Goal: Information Seeking & Learning: Learn about a topic

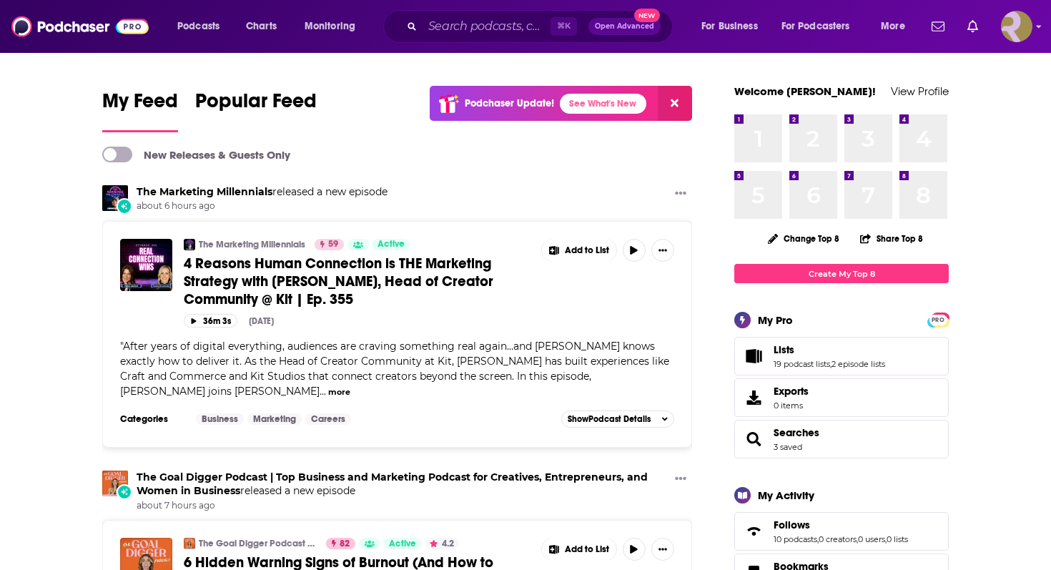
click at [1027, 36] on img "Logged in as ResoluteTulsa" at bounding box center [1016, 26] width 31 height 31
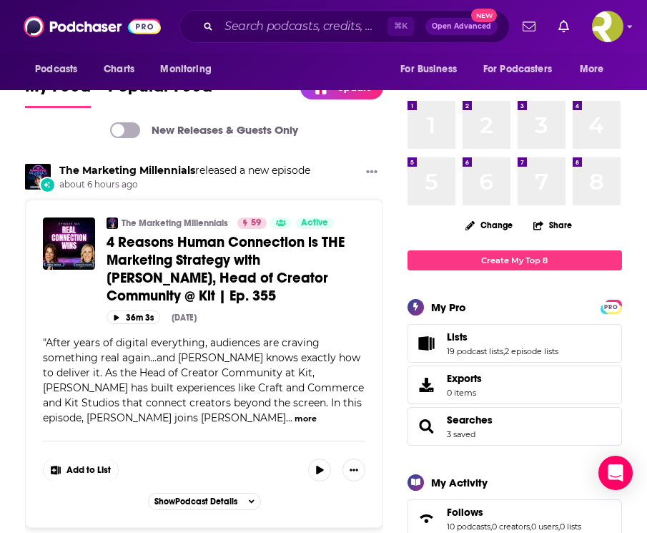
scroll to position [1, 0]
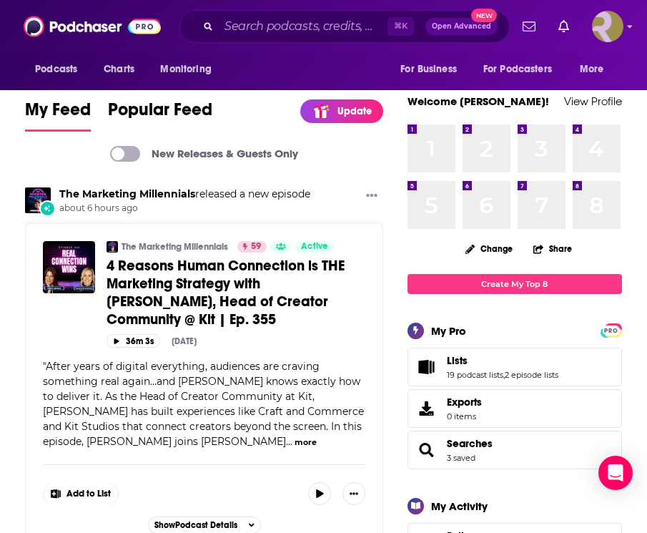
click at [630, 26] on icon "Show profile menu" at bounding box center [630, 27] width 5 height 3
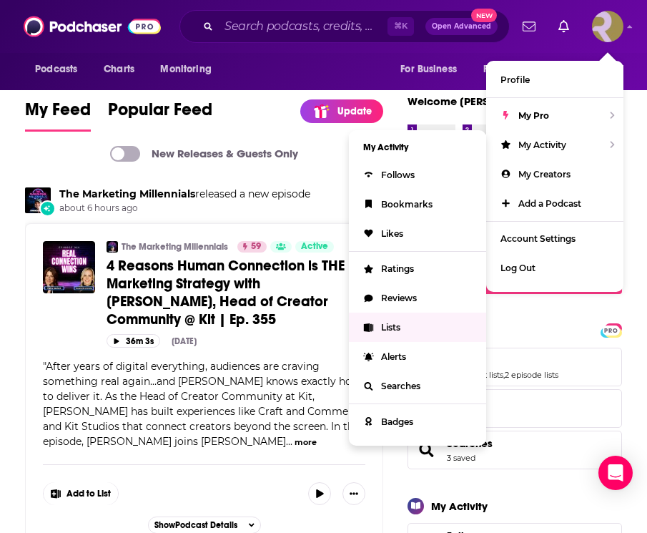
click at [400, 322] on span "Lists" at bounding box center [390, 327] width 19 height 11
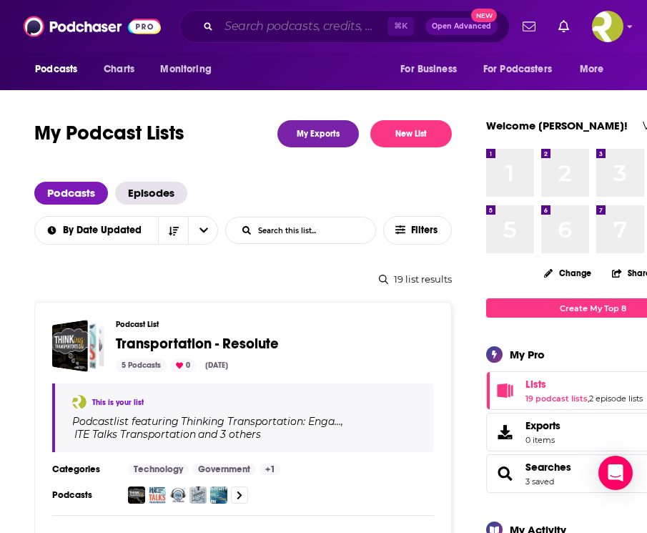
click at [294, 25] on input "Search podcasts, credits, & more..." at bounding box center [303, 26] width 169 height 23
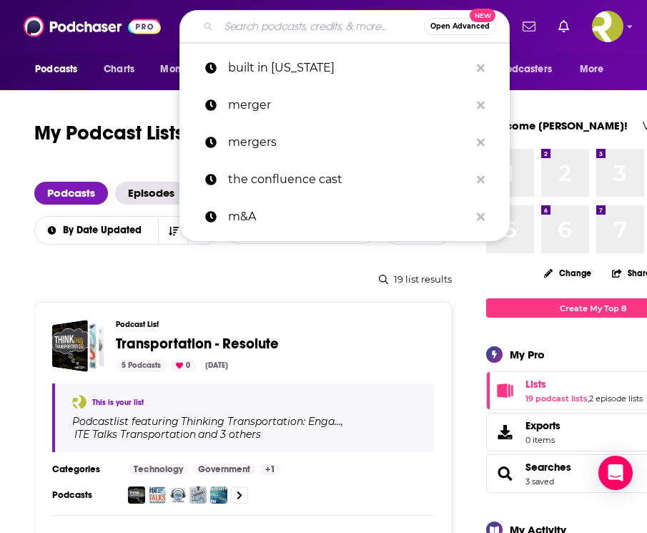
click at [283, 35] on input "Search podcasts, credits, & more..." at bounding box center [321, 26] width 205 height 23
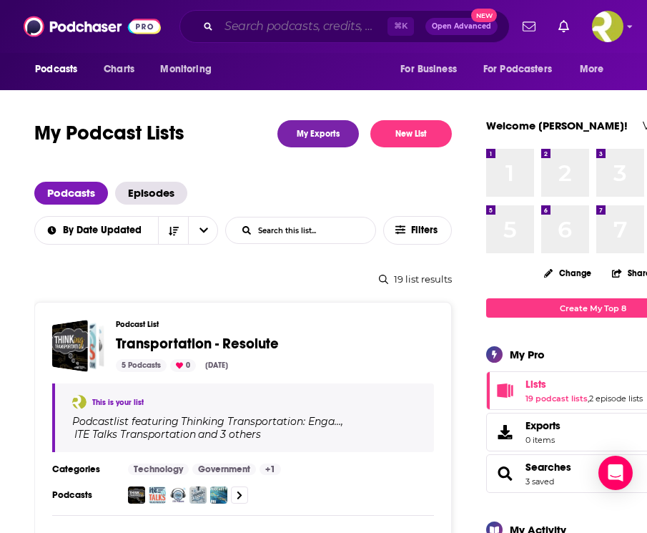
click at [304, 24] on input "Search podcasts, credits, & more..." at bounding box center [303, 26] width 169 height 23
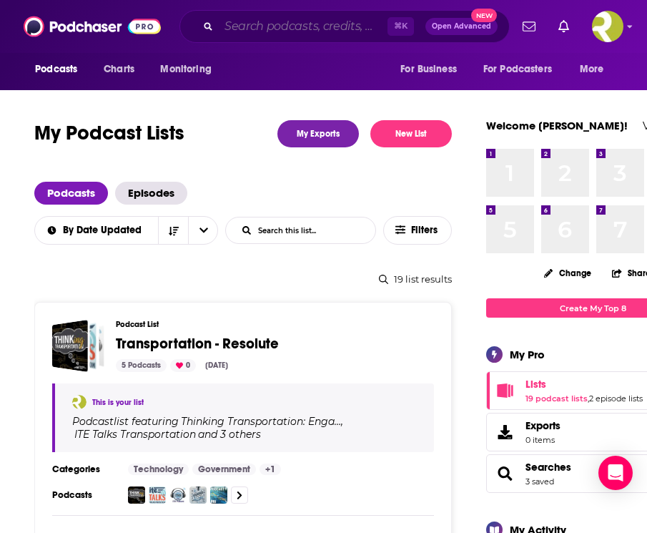
click at [234, 24] on input "Search podcasts, credits, & more..." at bounding box center [303, 26] width 169 height 23
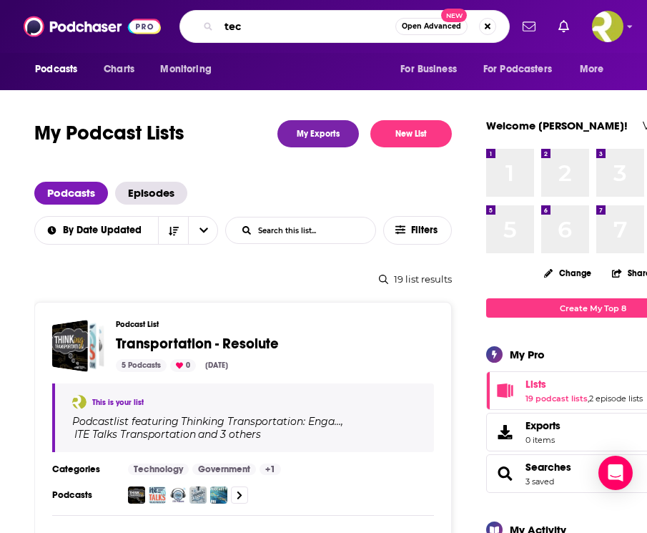
type input "tech"
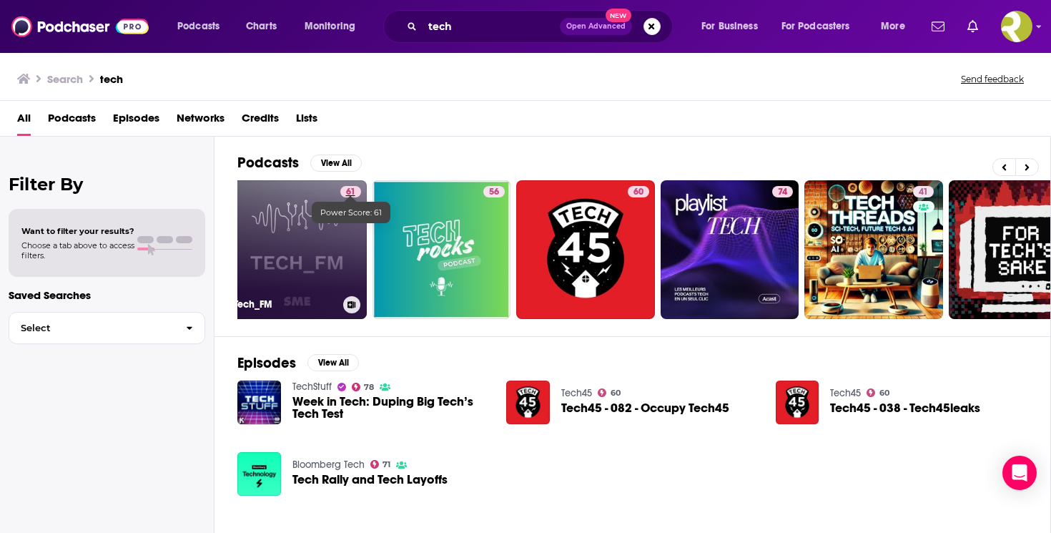
click at [352, 189] on span "61" at bounding box center [350, 192] width 9 height 14
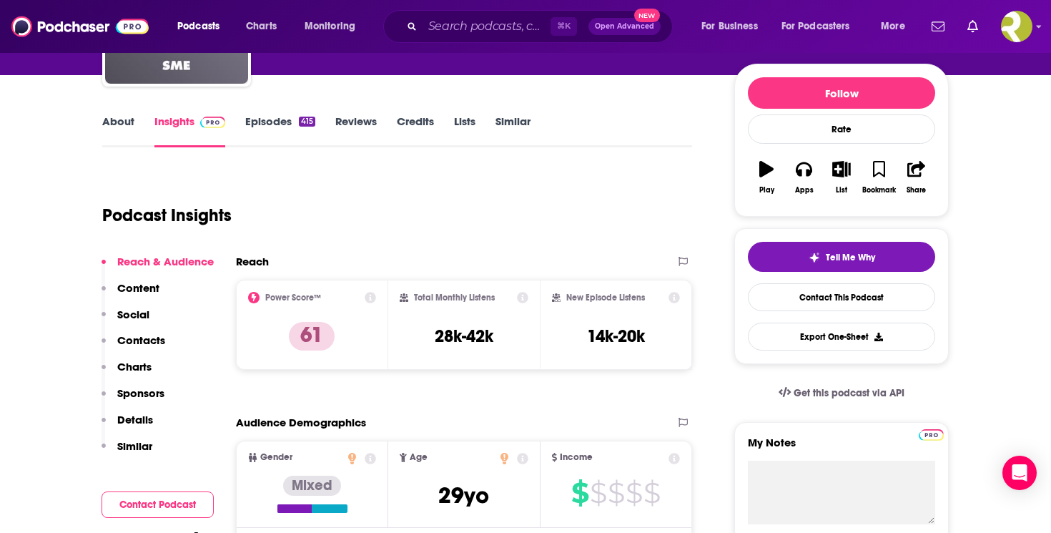
scroll to position [167, 0]
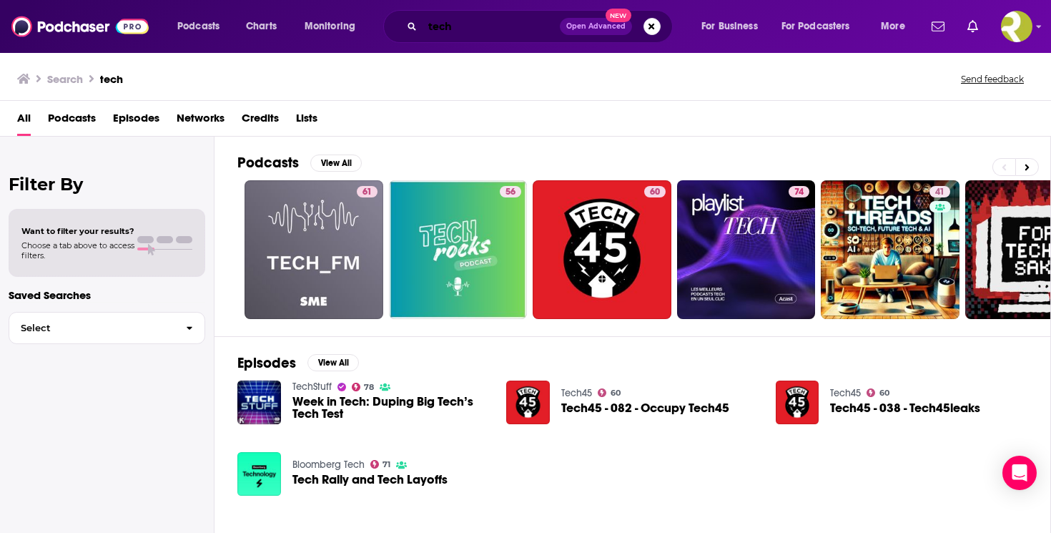
click at [460, 27] on input "tech" at bounding box center [490, 26] width 137 height 23
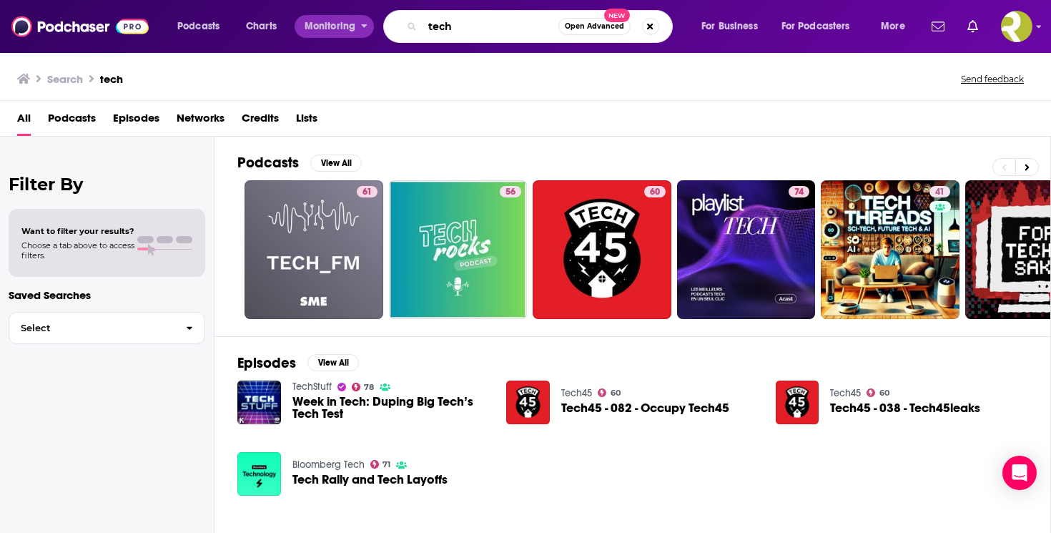
drag, startPoint x: 476, startPoint y: 29, endPoint x: 372, endPoint y: 29, distance: 103.7
click at [372, 29] on div "Podcasts Charts Monitoring tech Open Advanced New For Business For Podcasters M…" at bounding box center [542, 26] width 751 height 33
type input "crime junkie"
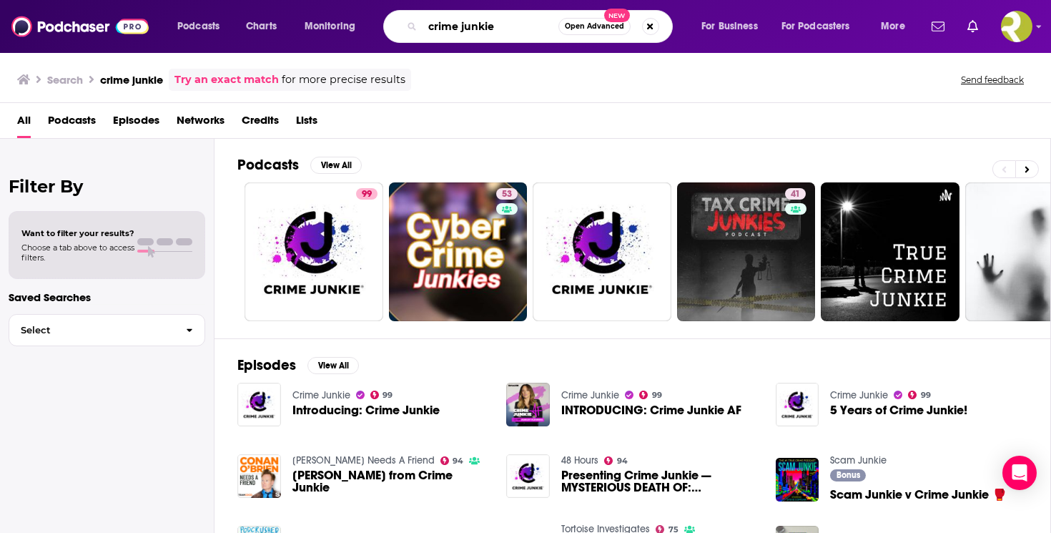
drag, startPoint x: 524, startPoint y: 30, endPoint x: 409, endPoint y: 30, distance: 115.1
click at [409, 30] on div "crime junkie Open Advanced New" at bounding box center [528, 26] width 290 height 33
type input "tech"
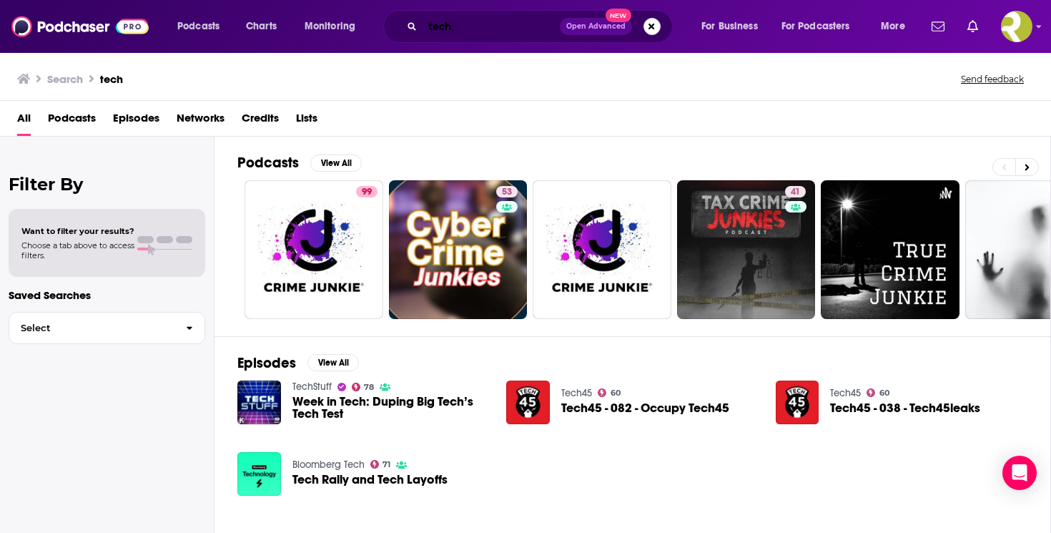
click at [492, 29] on input "tech" at bounding box center [490, 26] width 137 height 23
click at [644, 25] on button "Search podcasts, credits, & more..." at bounding box center [651, 26] width 17 height 17
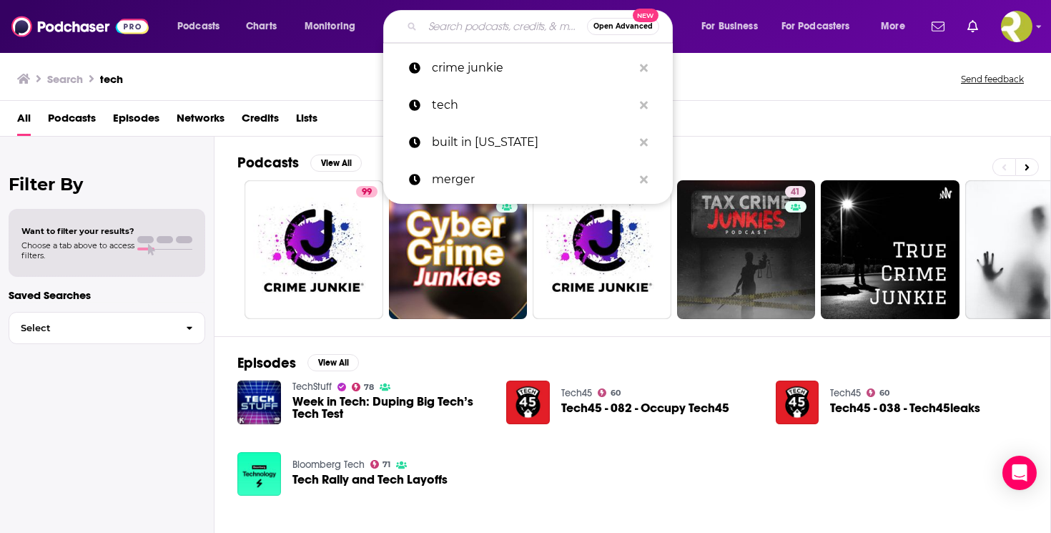
click at [497, 17] on input "Search podcasts, credits, & more..." at bounding box center [504, 26] width 164 height 23
click at [645, 68] on icon "Search podcasts, credits, & more..." at bounding box center [644, 67] width 8 height 11
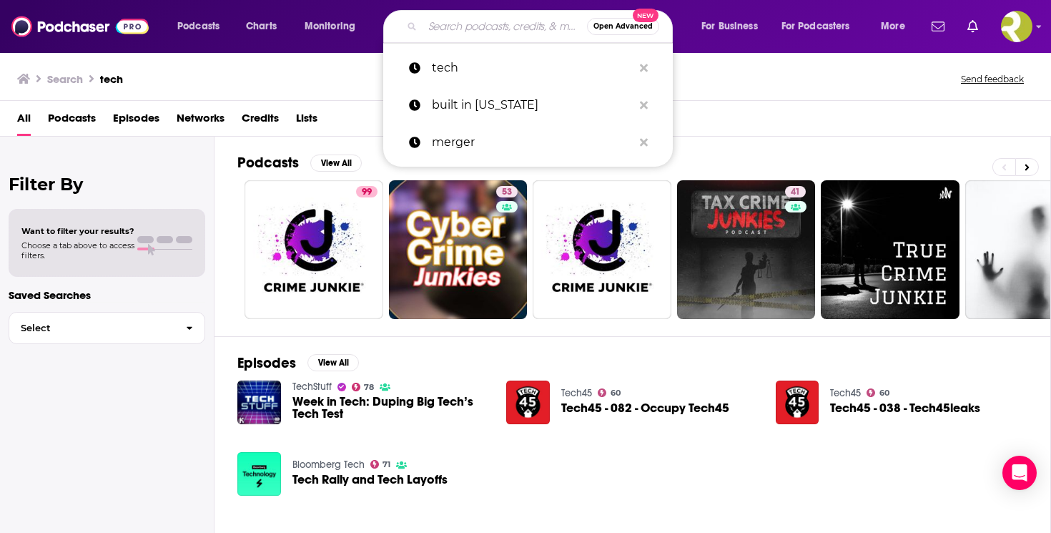
click at [539, 35] on input "Search podcasts, credits, & more..." at bounding box center [504, 26] width 164 height 23
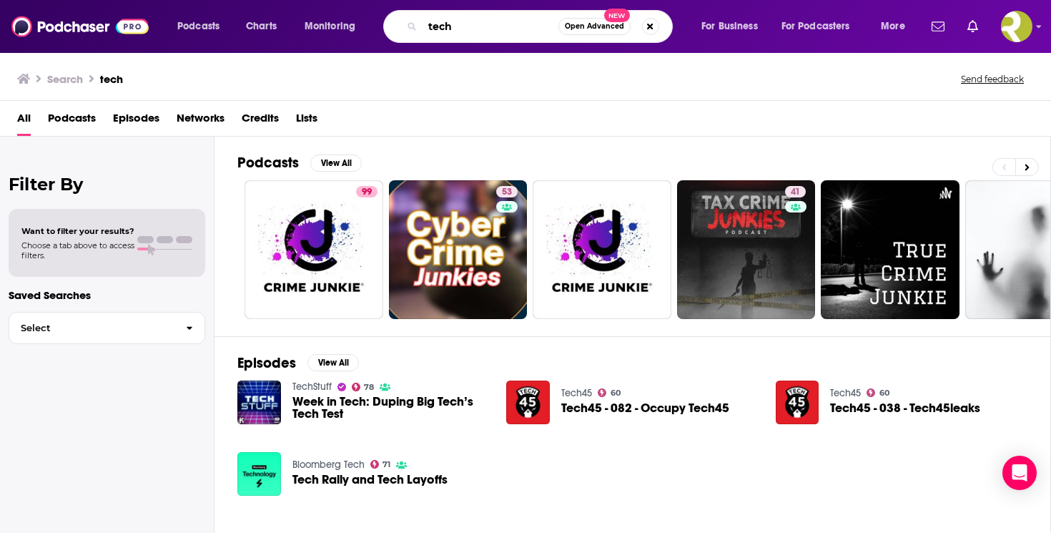
type input "tech"
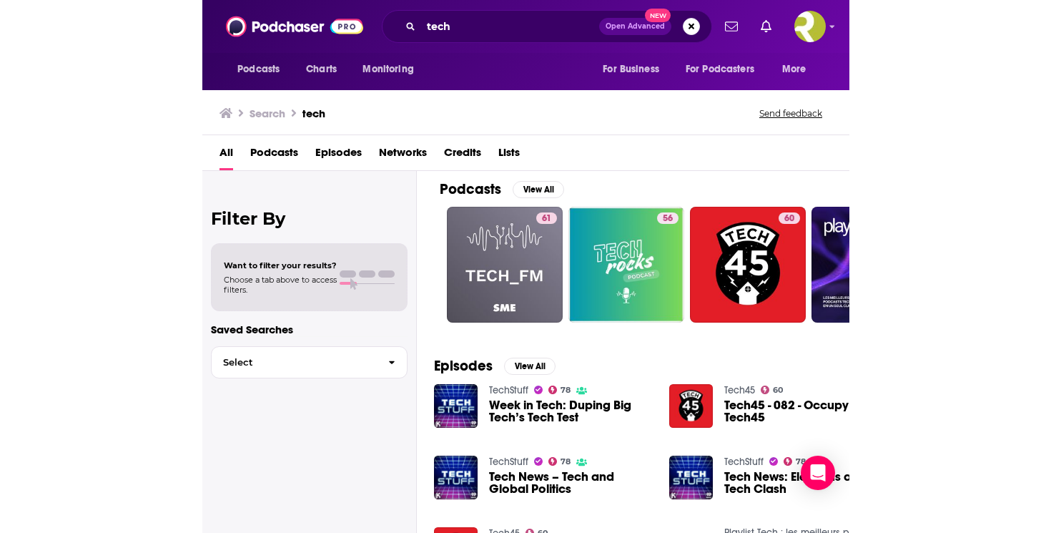
scroll to position [6, 0]
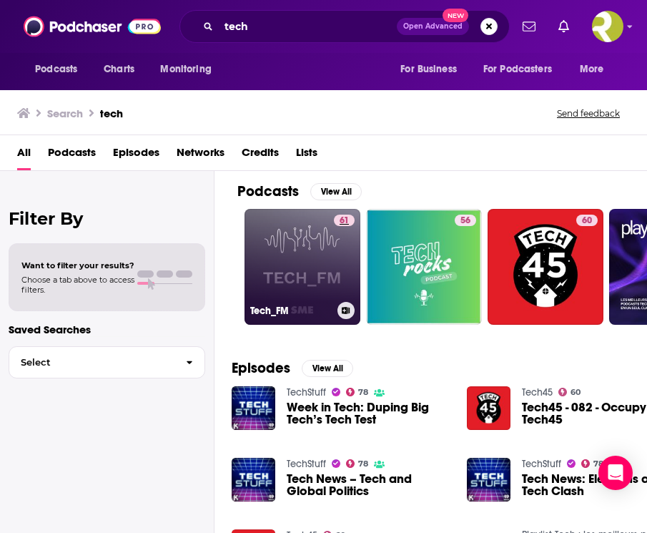
click at [340, 224] on span "61" at bounding box center [344, 221] width 9 height 14
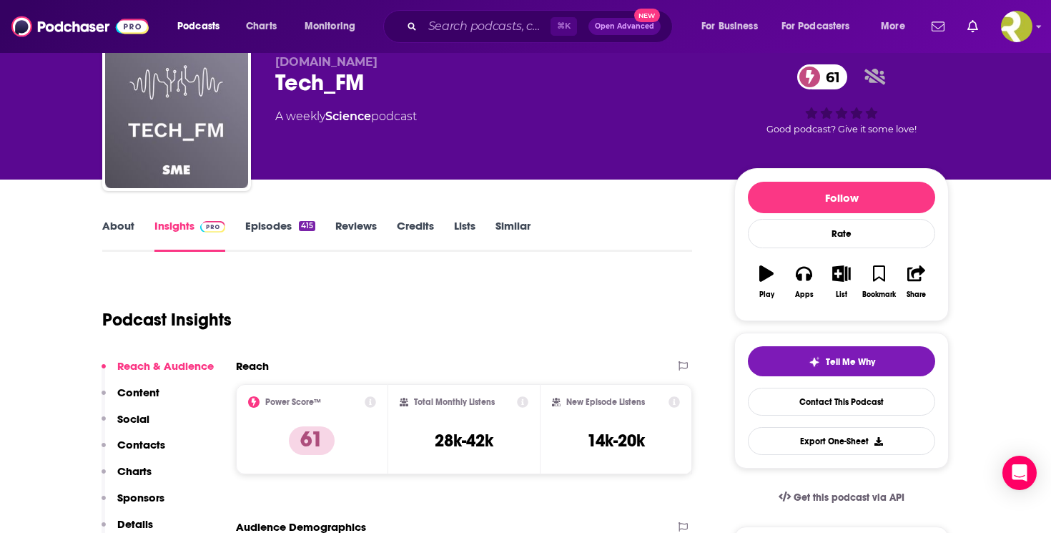
scroll to position [73, 0]
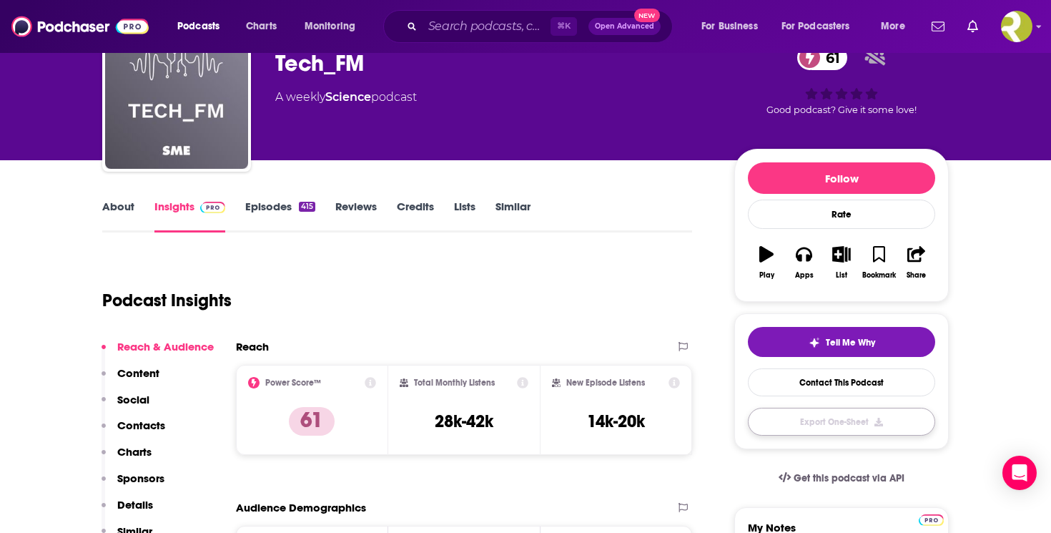
click at [816, 425] on button "Export One-Sheet" at bounding box center [841, 421] width 187 height 28
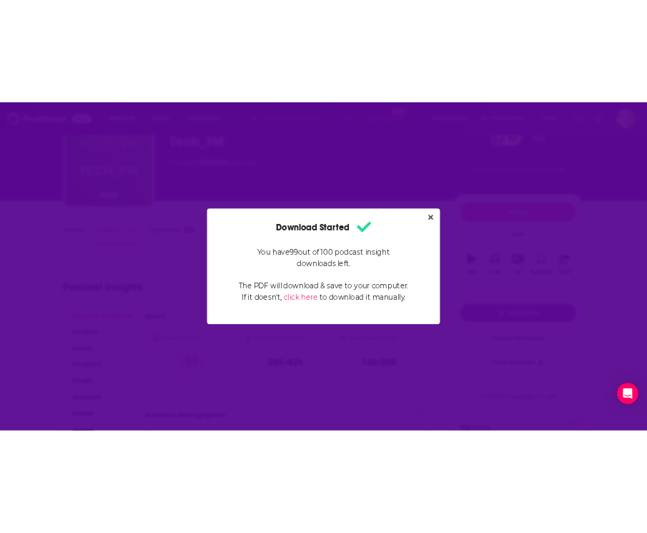
scroll to position [0, 0]
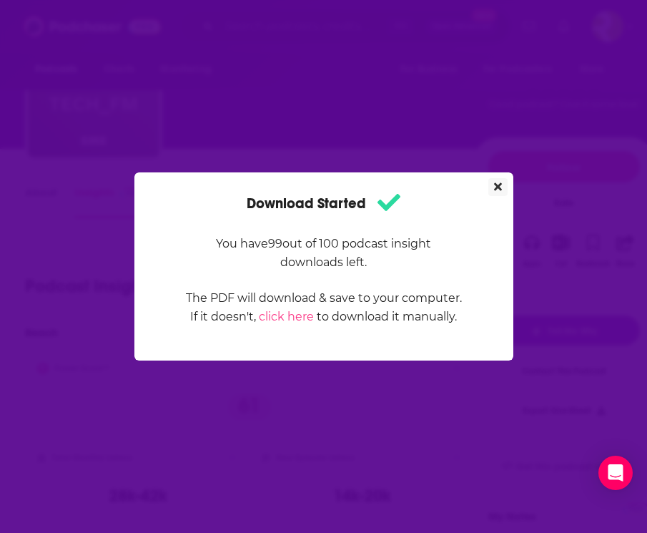
click at [499, 184] on icon "Close" at bounding box center [498, 187] width 8 height 8
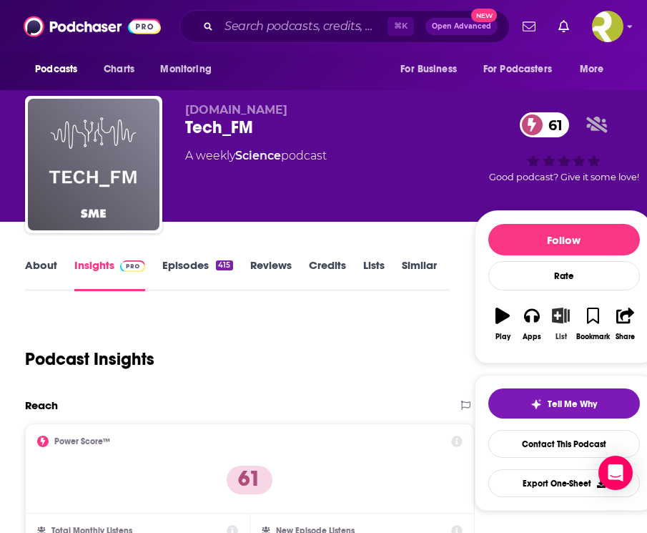
click at [563, 320] on icon "button" at bounding box center [561, 315] width 18 height 16
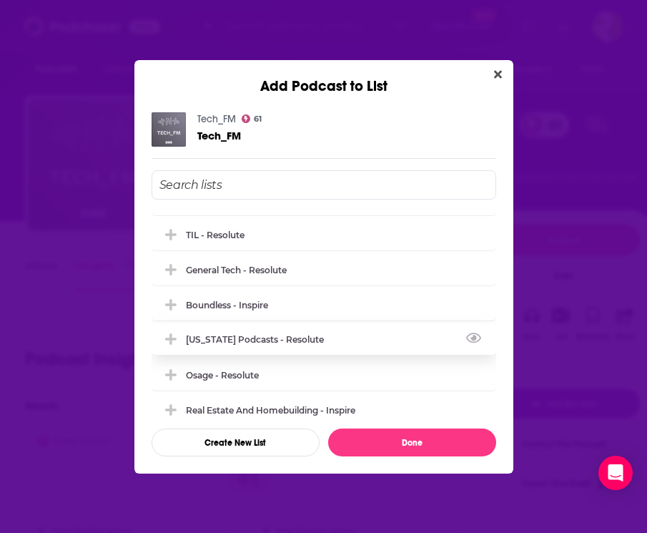
scroll to position [4, 0]
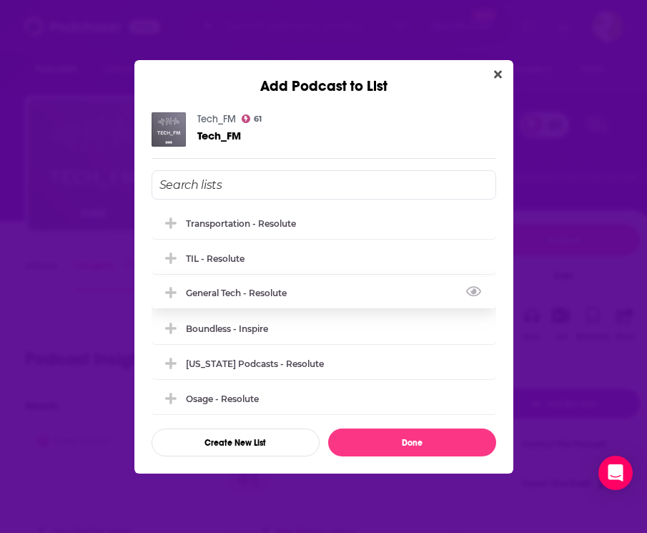
click at [307, 286] on div "General Tech - Resolute" at bounding box center [324, 292] width 345 height 31
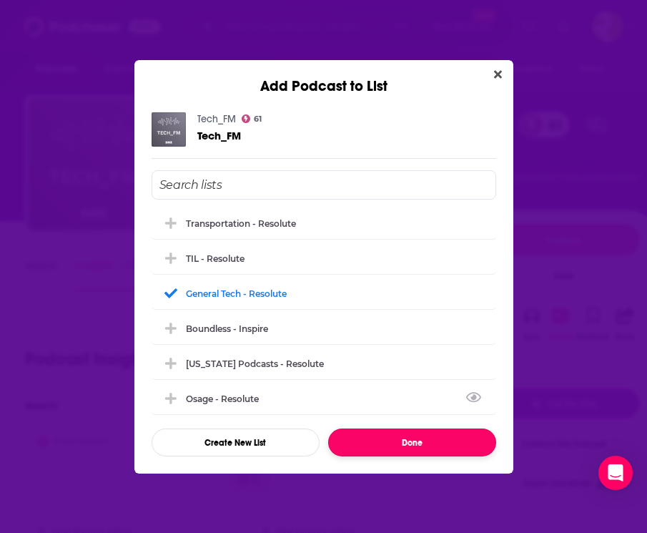
click at [381, 435] on button "Done" at bounding box center [412, 442] width 168 height 28
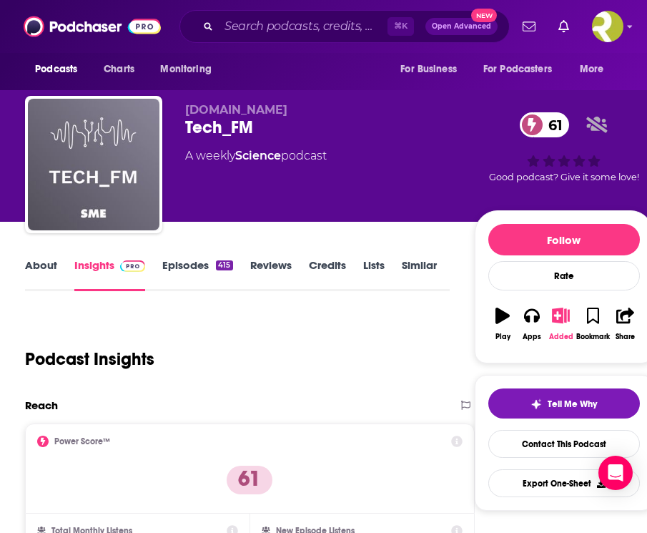
click at [562, 315] on icon "button" at bounding box center [561, 315] width 18 height 16
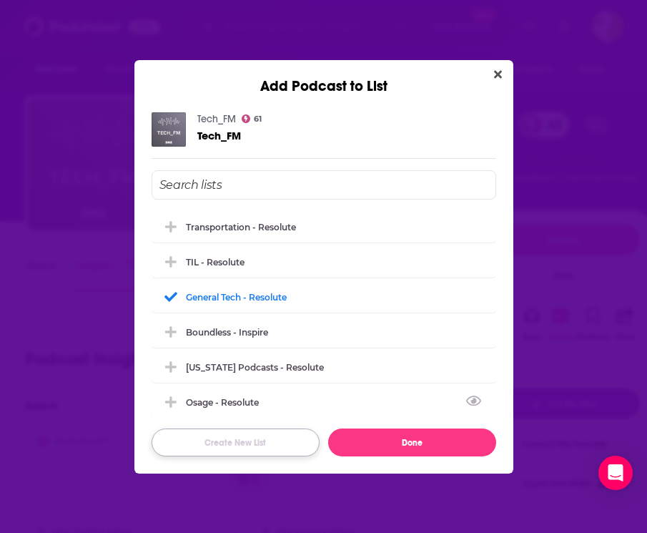
click at [206, 439] on button "Create New List" at bounding box center [236, 442] width 168 height 28
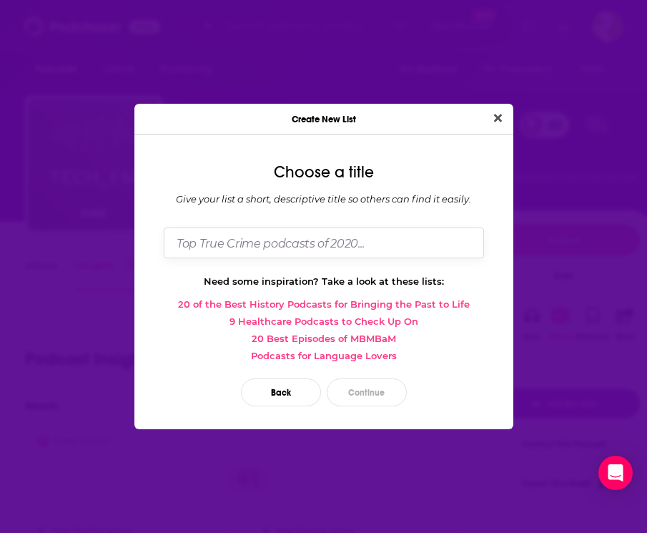
click at [247, 253] on input "Dialog" at bounding box center [324, 242] width 320 height 31
type input "Test - Resolute"
click at [340, 387] on button "Continue" at bounding box center [367, 392] width 80 height 28
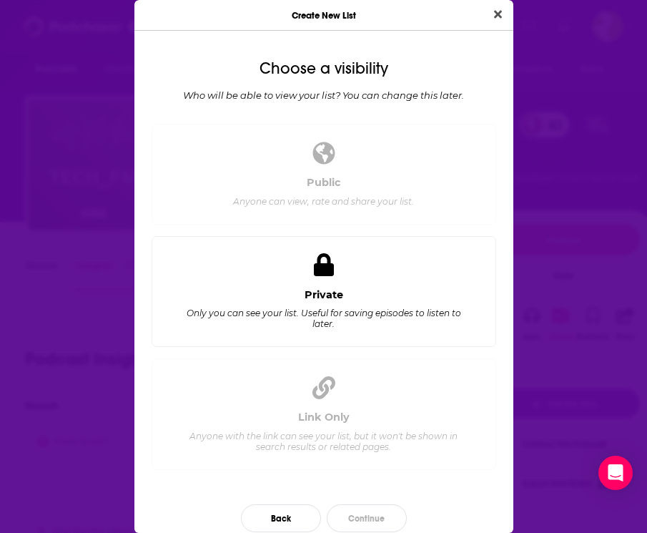
click at [364, 274] on div "Private Only you can see your list. Useful for saving episodes to listen to lat…" at bounding box center [324, 292] width 345 height 112
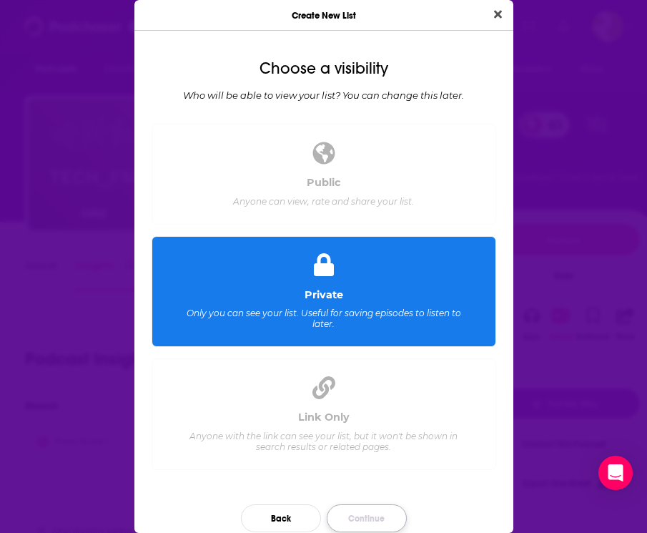
click at [355, 504] on button "Continue" at bounding box center [367, 518] width 80 height 28
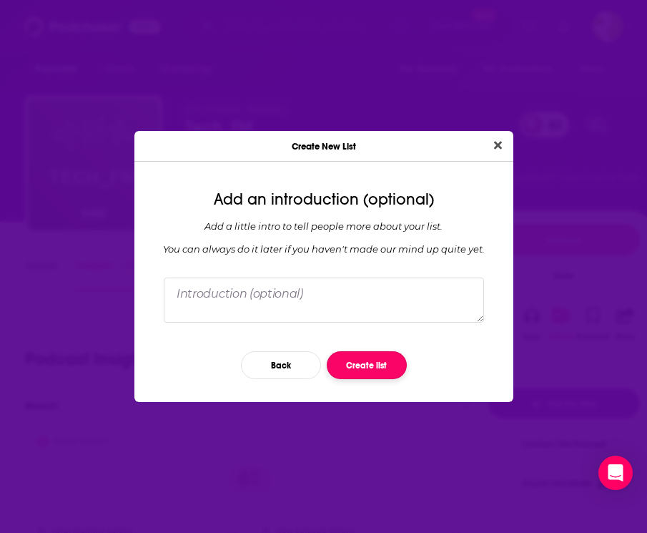
click at [369, 352] on button "Create list" at bounding box center [367, 365] width 80 height 28
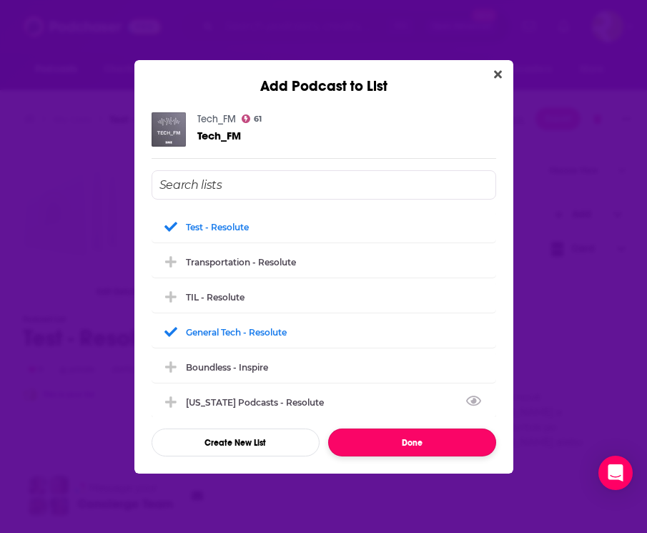
click at [392, 438] on button "Done" at bounding box center [412, 442] width 168 height 28
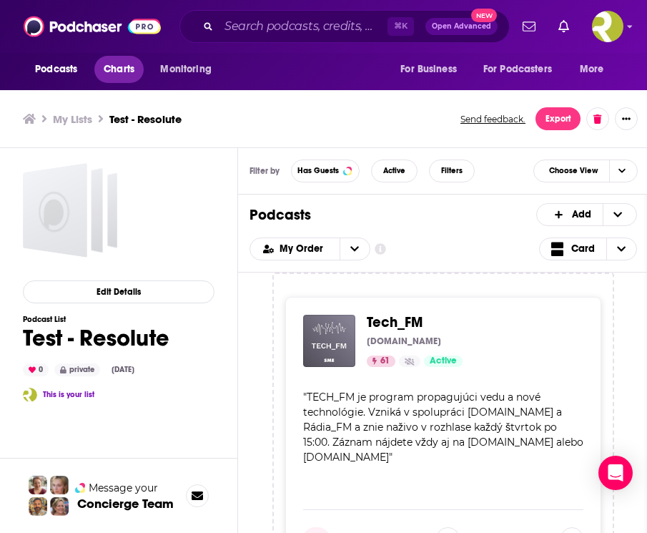
click at [123, 62] on span "Charts" at bounding box center [119, 69] width 31 height 20
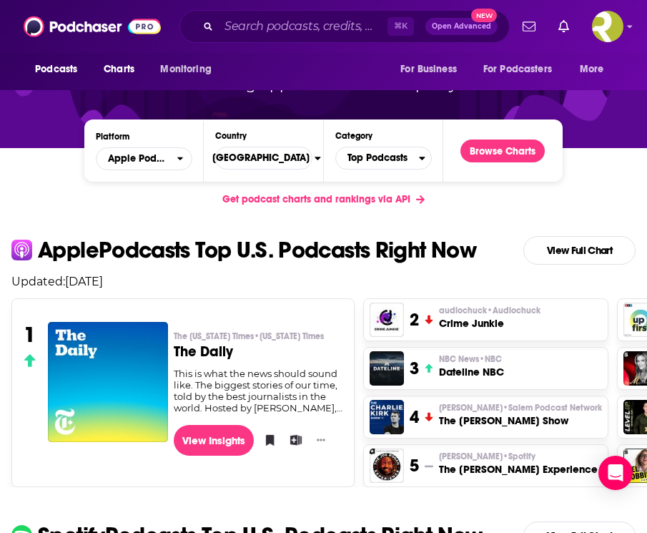
scroll to position [183, 0]
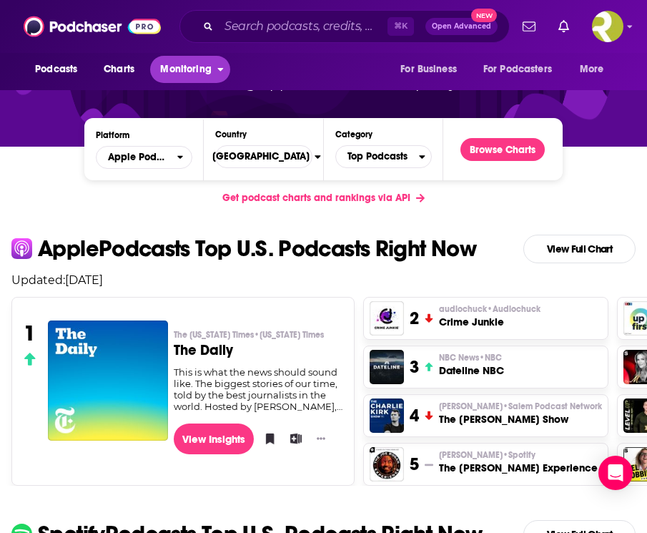
click at [185, 69] on span "Monitoring" at bounding box center [185, 69] width 51 height 20
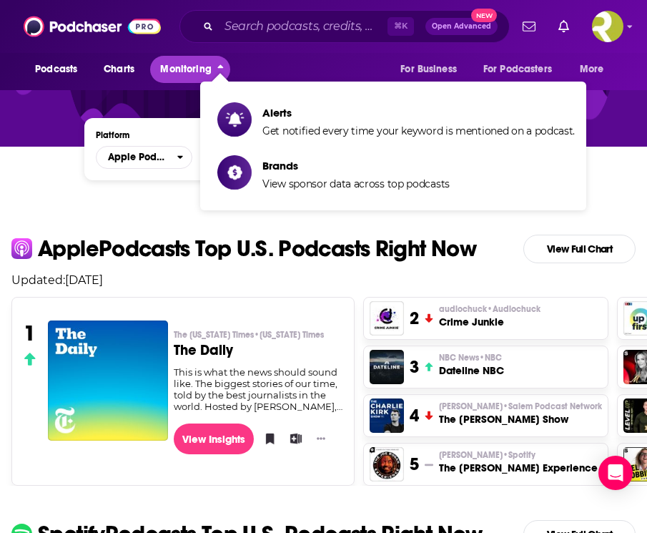
scroll to position [4, 0]
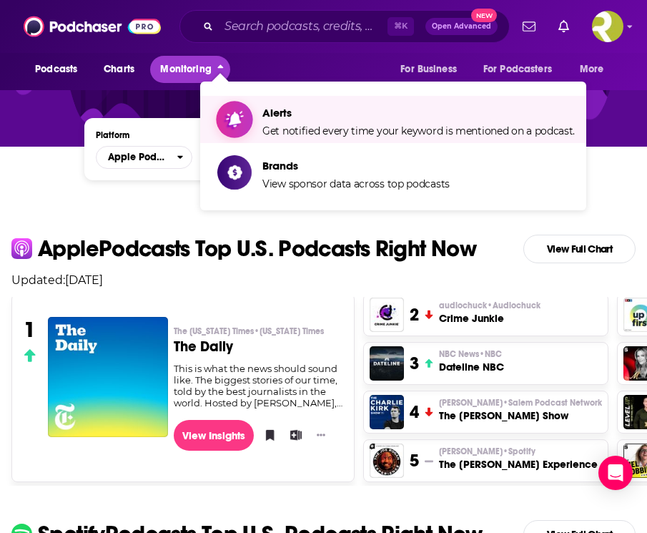
click at [299, 116] on span "Alerts" at bounding box center [418, 113] width 312 height 14
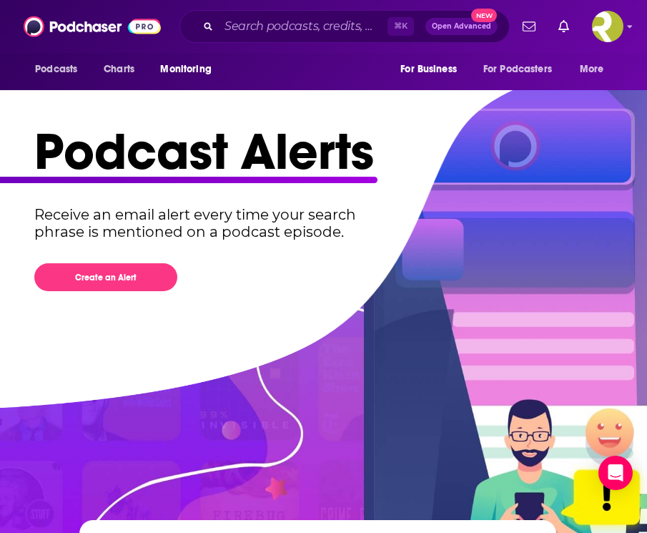
click at [623, 36] on div "Podcasts Charts Monitoring ⌘ K Open Advanced New For Business For Podcasters Mo…" at bounding box center [323, 26] width 647 height 53
click at [623, 29] on div "Podcasts Charts Monitoring ⌘ K Open Advanced New For Business For Podcasters Mo…" at bounding box center [323, 26] width 647 height 53
click at [631, 28] on icon "Show profile menu" at bounding box center [630, 26] width 6 height 9
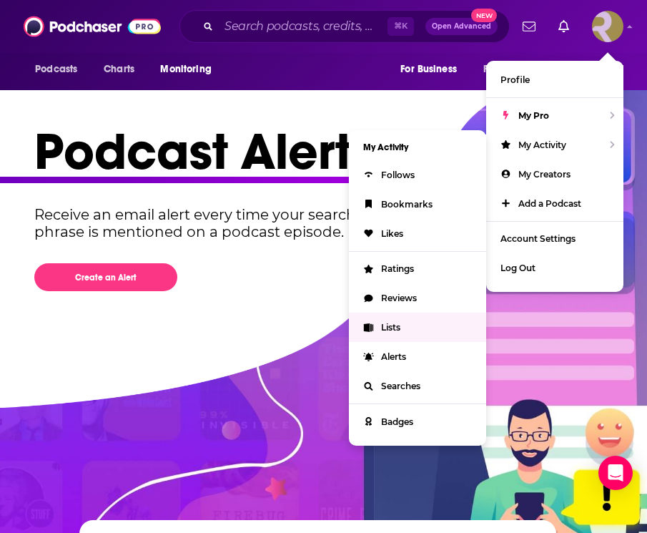
click at [416, 320] on link "Lists" at bounding box center [417, 326] width 137 height 29
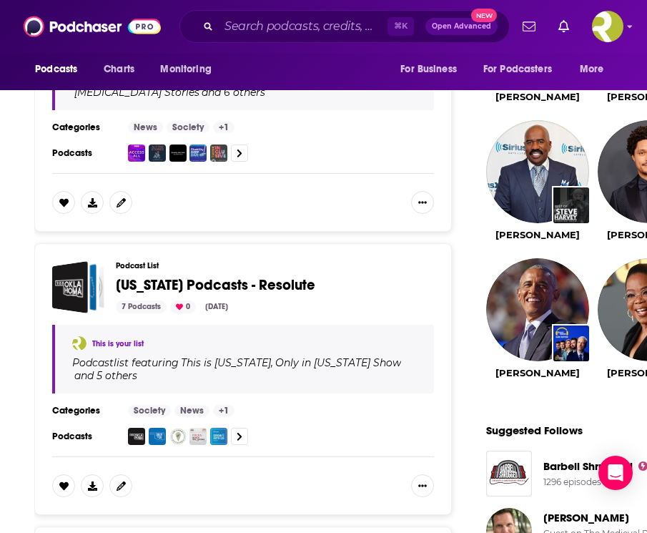
scroll to position [1411, 0]
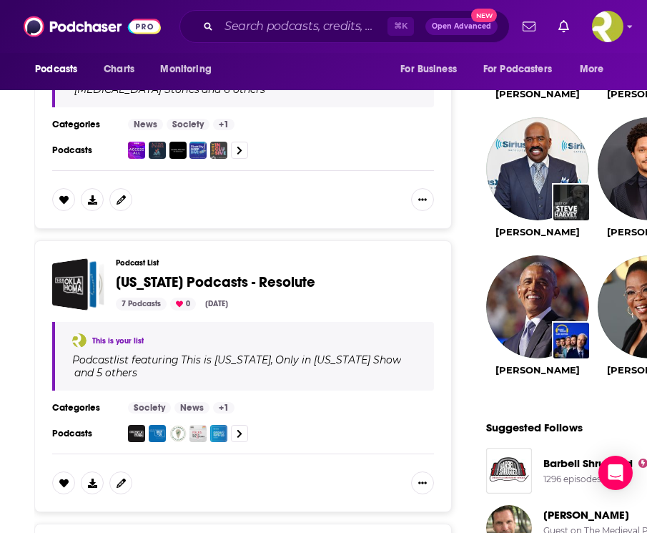
click at [290, 283] on span "[US_STATE] Podcasts - Resolute" at bounding box center [215, 282] width 199 height 18
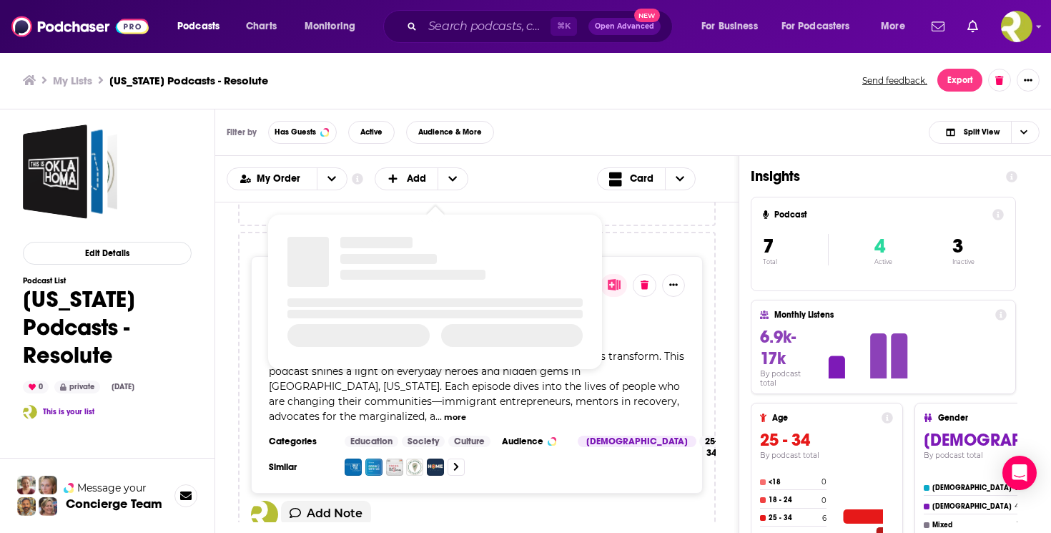
scroll to position [1626, 0]
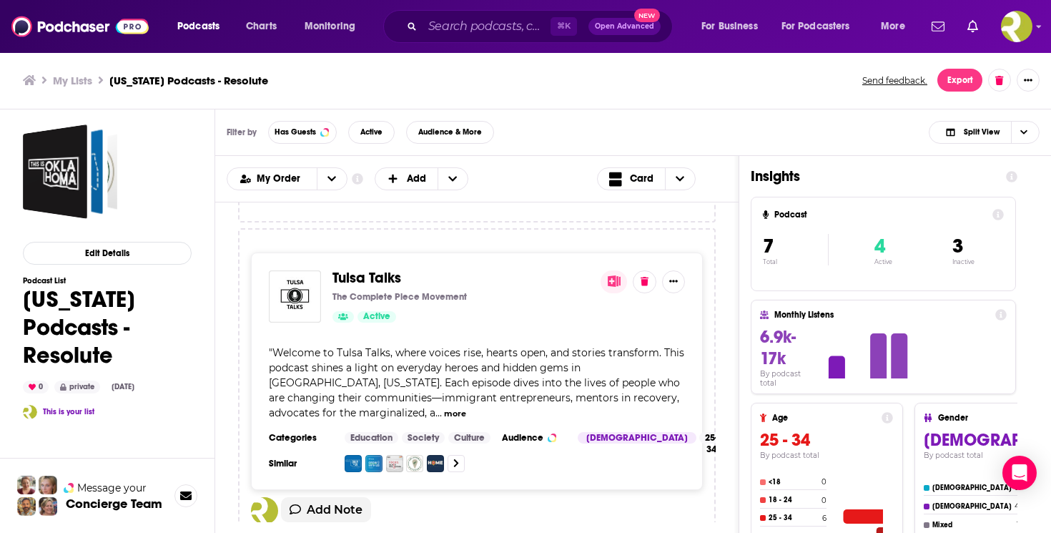
click at [377, 285] on span "Tulsa Talks" at bounding box center [366, 278] width 69 height 18
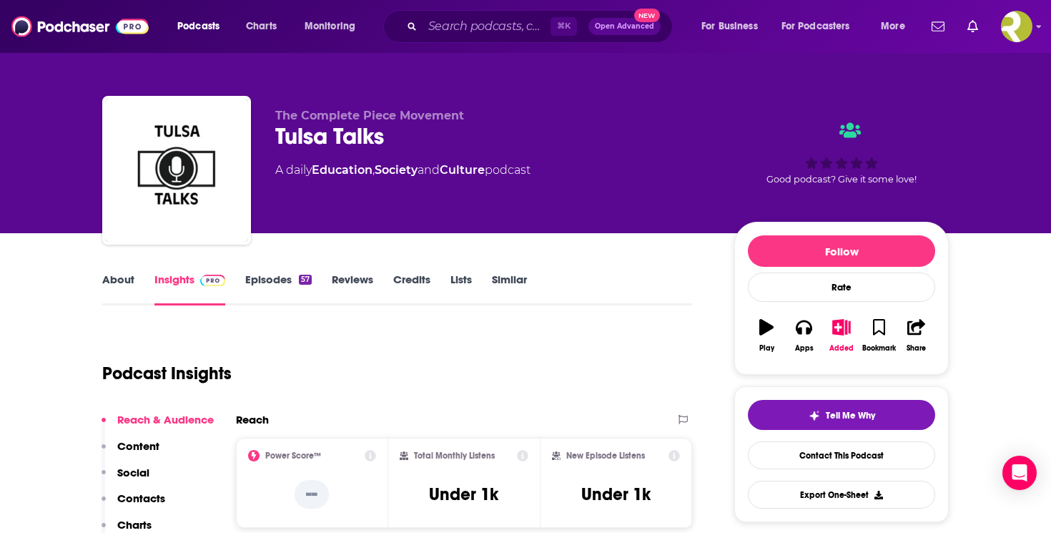
scroll to position [33, 0]
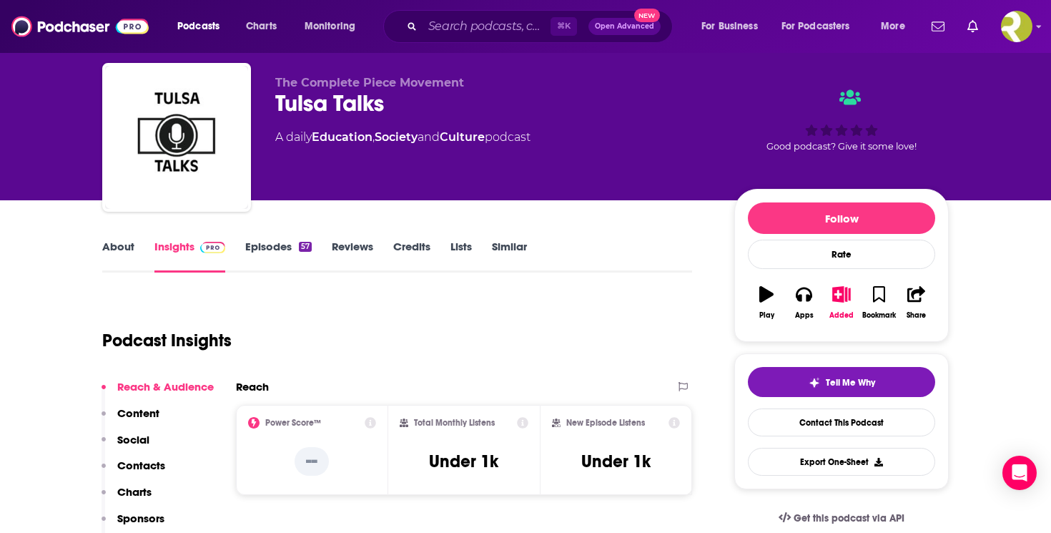
click at [270, 259] on link "Episodes 57" at bounding box center [278, 255] width 66 height 33
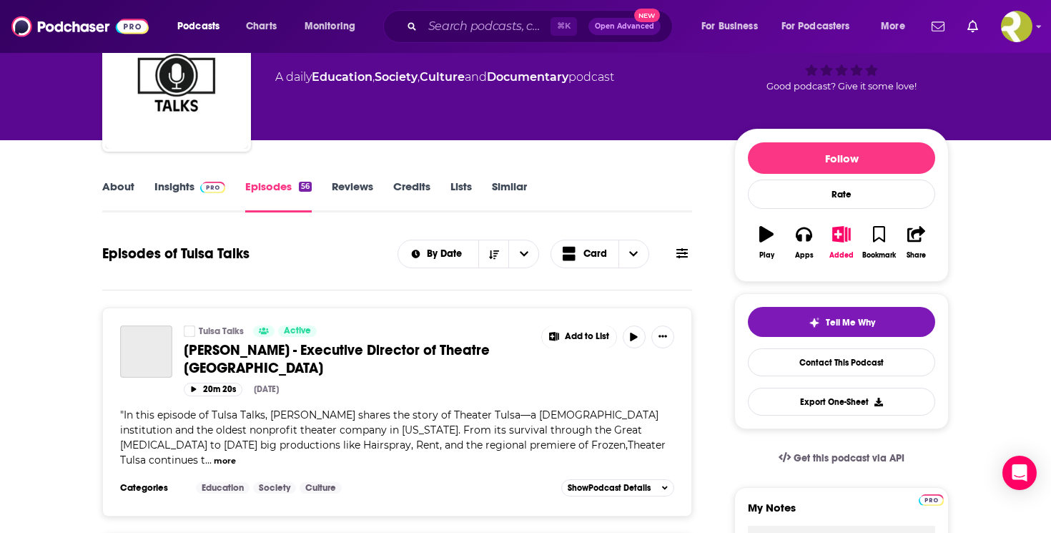
scroll to position [95, 0]
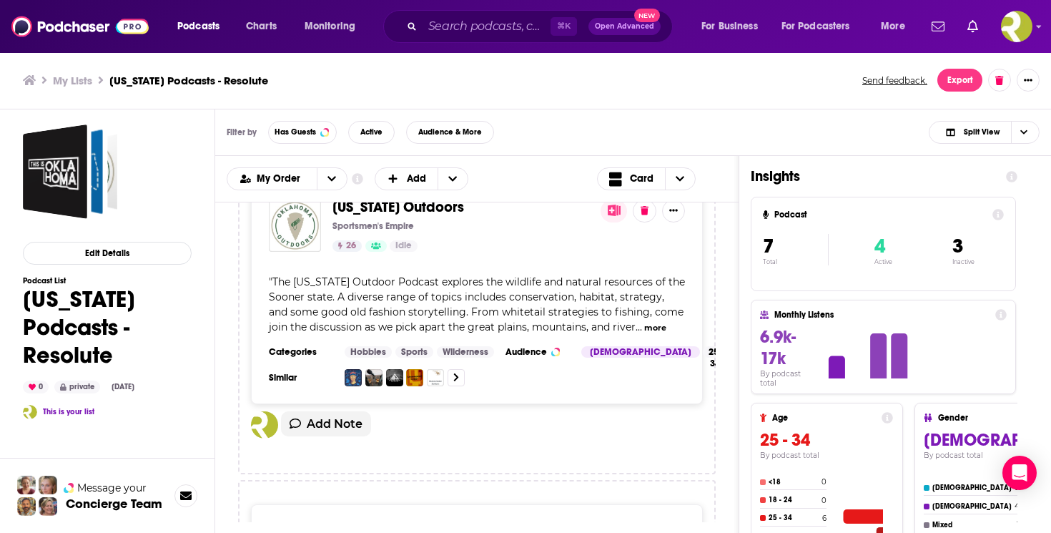
scroll to position [705, 0]
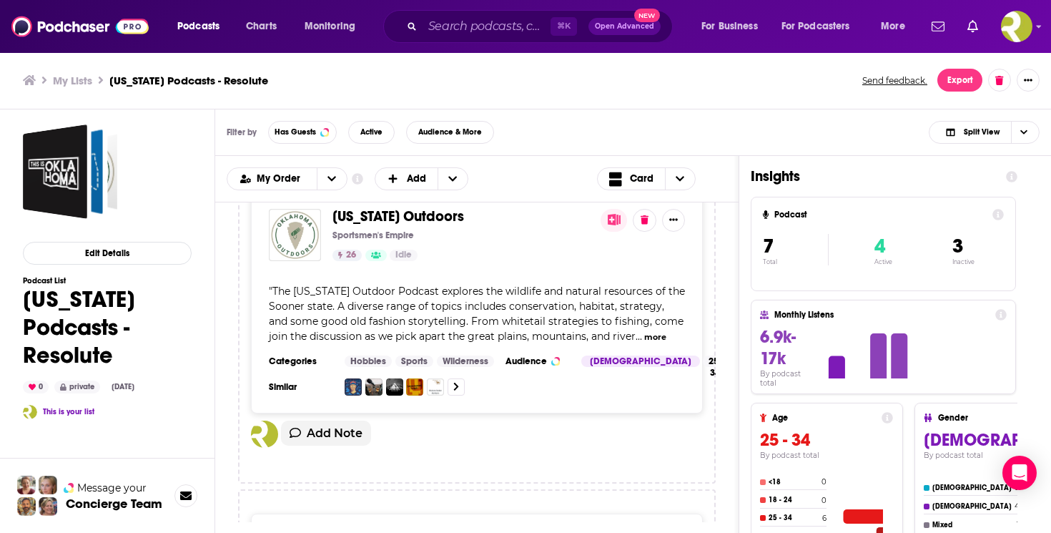
click at [417, 225] on span "[US_STATE] Outdoors" at bounding box center [398, 216] width 132 height 18
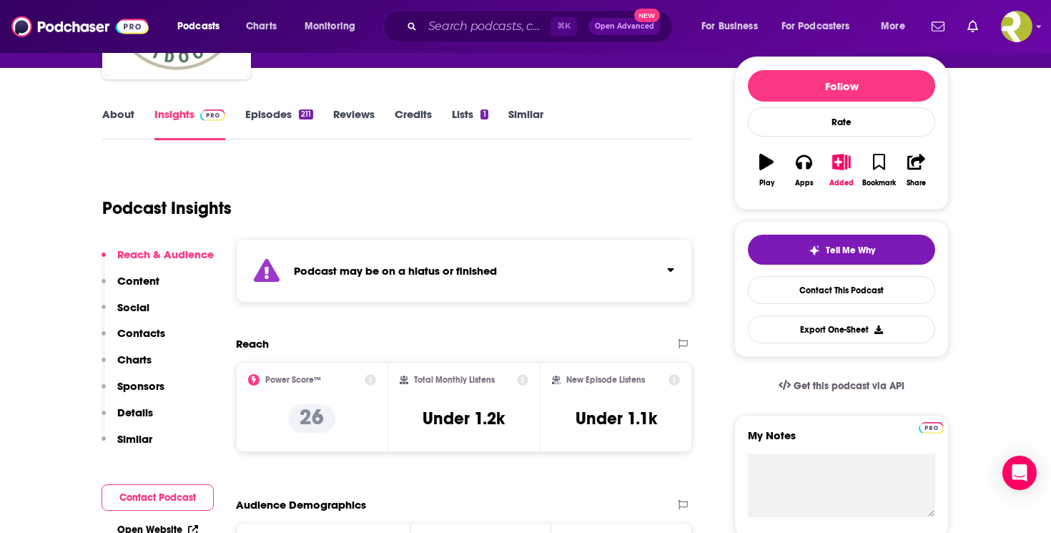
scroll to position [151, 0]
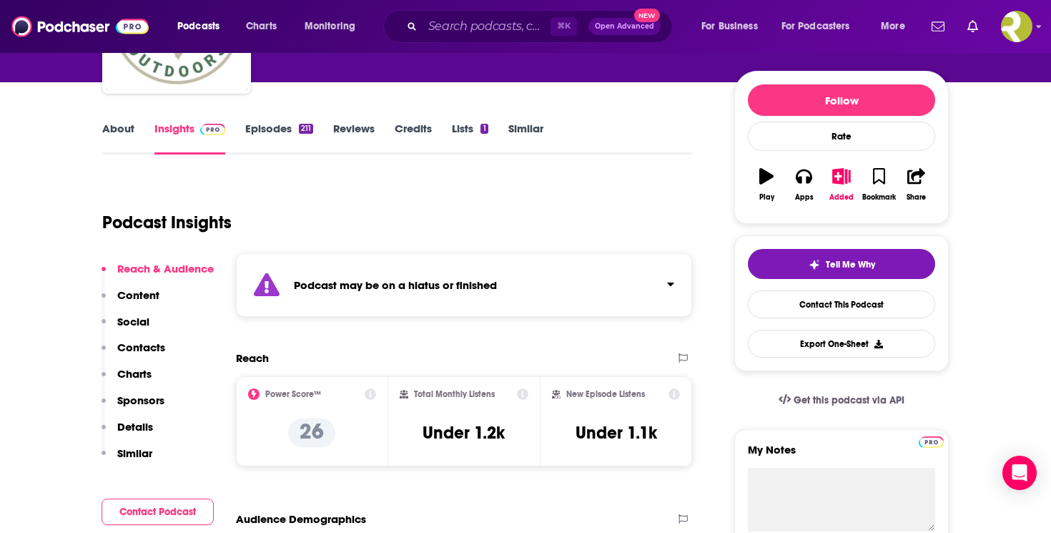
click at [282, 125] on link "Episodes 211" at bounding box center [279, 138] width 68 height 33
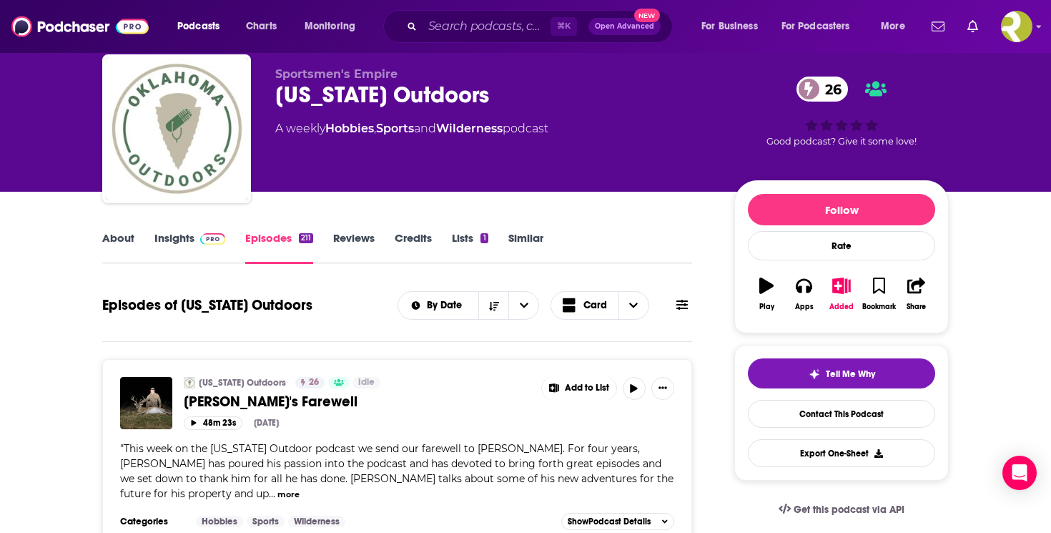
scroll to position [32, 0]
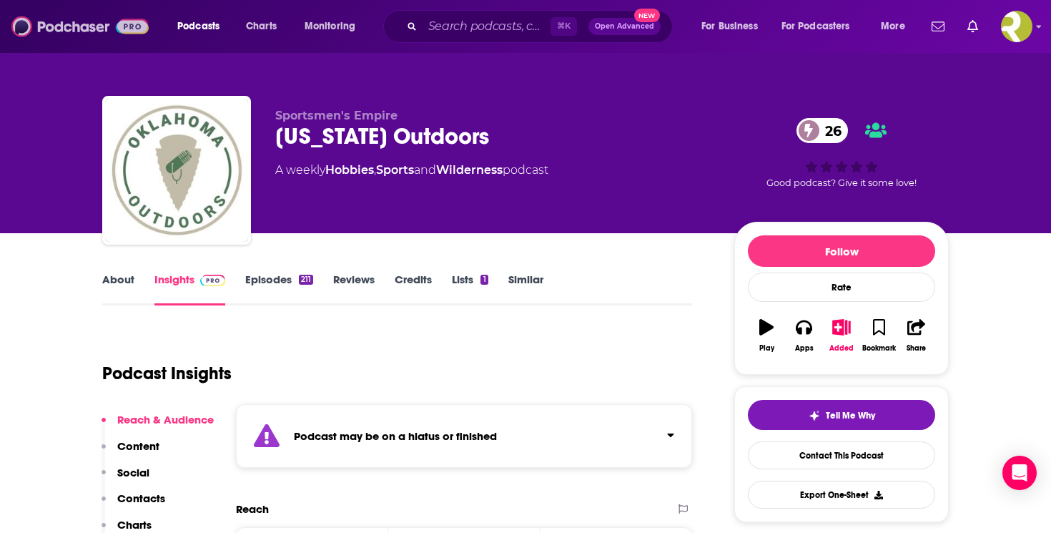
click at [71, 26] on img at bounding box center [79, 26] width 137 height 27
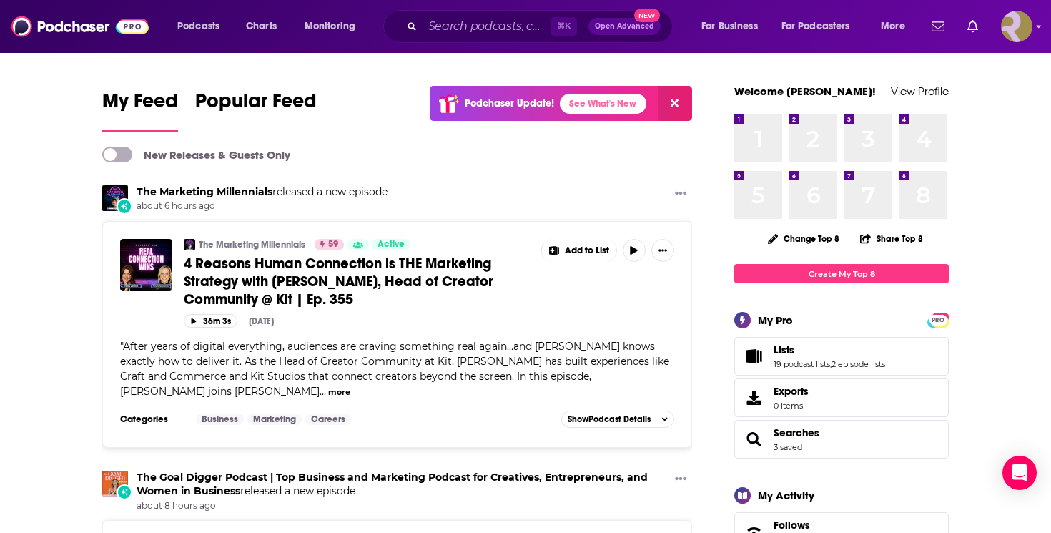
click at [1017, 32] on img "Logged in as ResoluteTulsa" at bounding box center [1016, 26] width 31 height 31
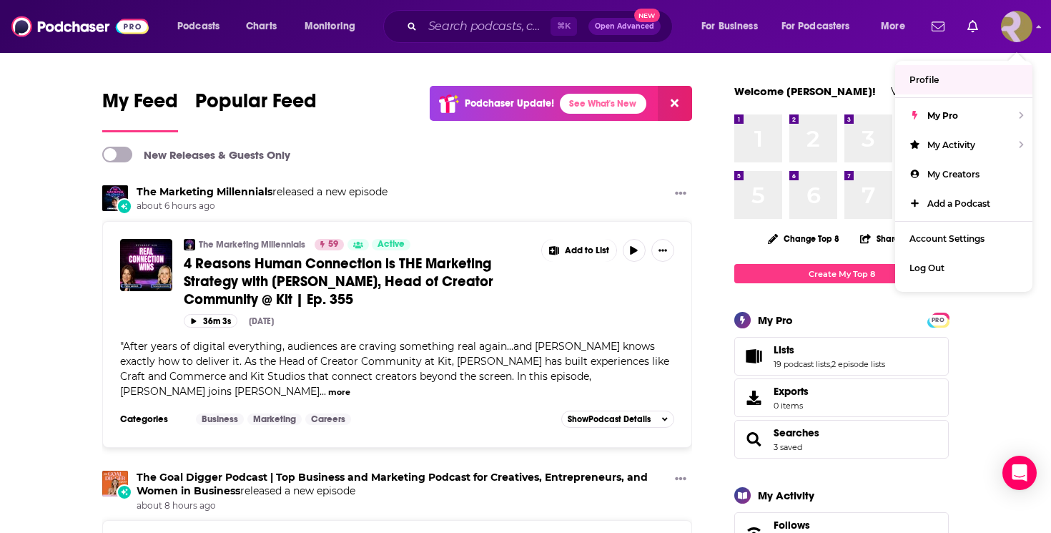
click at [1011, 31] on img "Logged in as ResoluteTulsa" at bounding box center [1016, 26] width 31 height 31
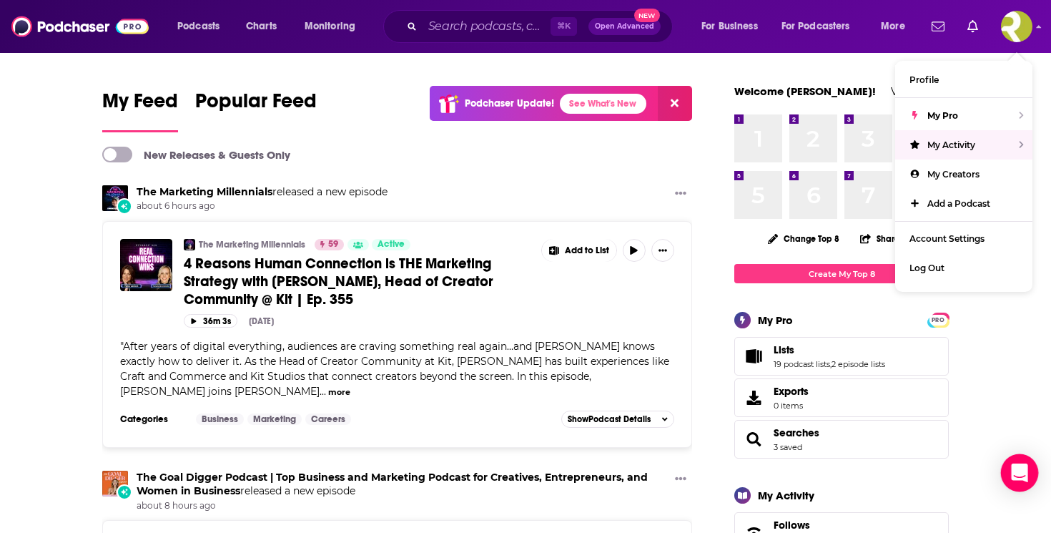
click at [1028, 475] on div "Open Intercom Messenger" at bounding box center [1020, 473] width 38 height 38
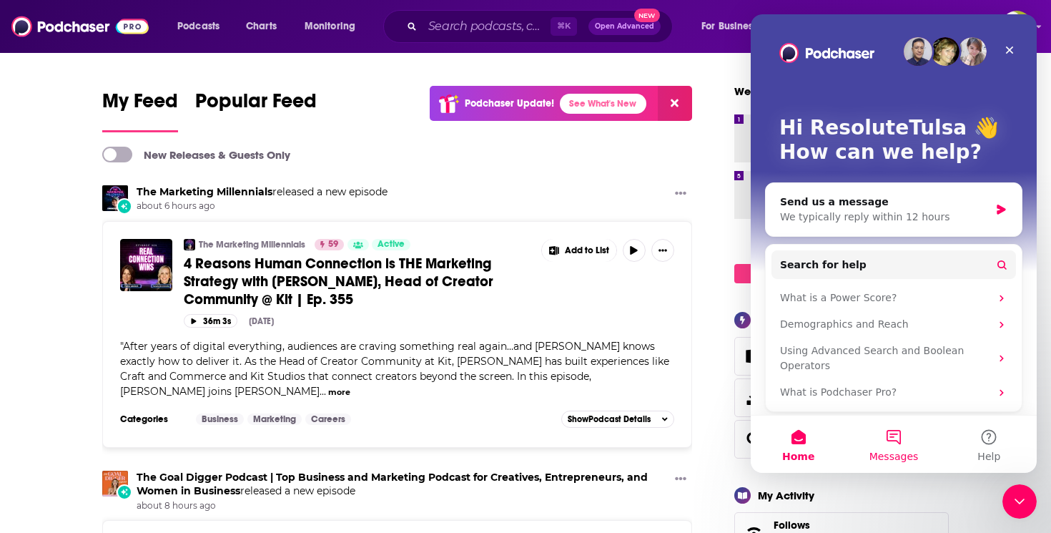
click at [899, 443] on button "Messages" at bounding box center [893, 443] width 95 height 57
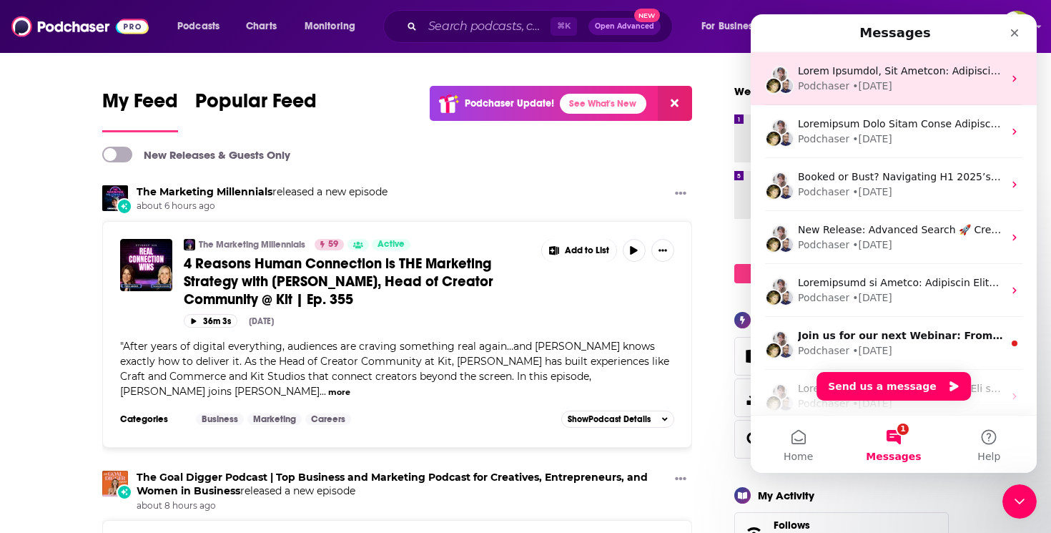
click at [944, 81] on div "Podchaser • [DATE]" at bounding box center [900, 86] width 205 height 15
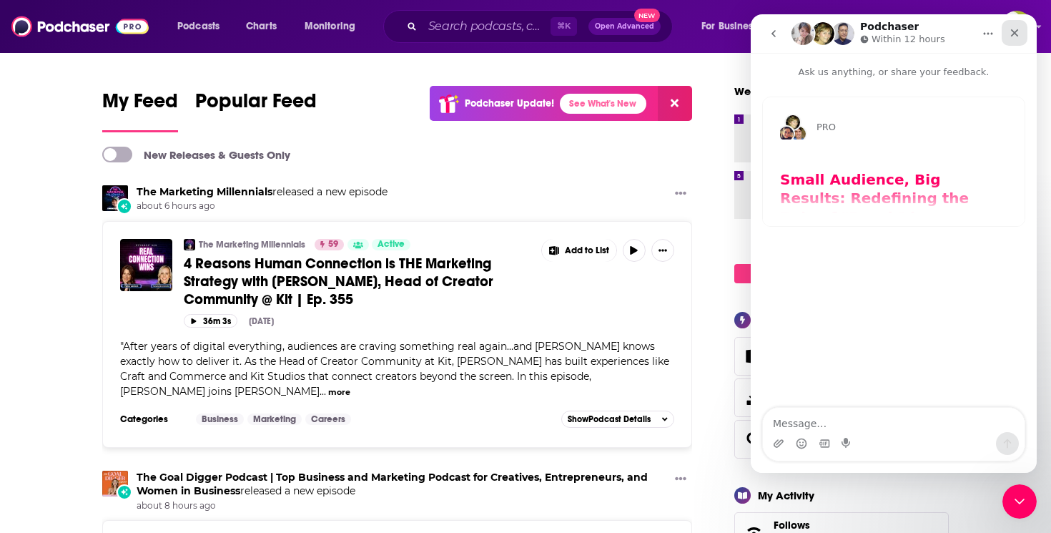
click at [1017, 38] on icon "Close" at bounding box center [1014, 32] width 11 height 11
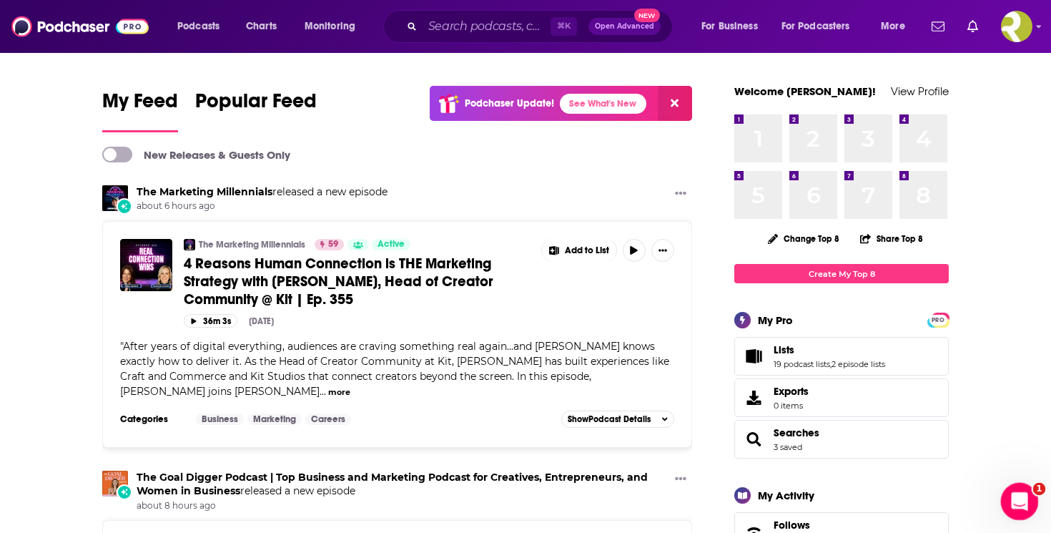
click at [1016, 489] on icon "Open Intercom Messenger" at bounding box center [1018, 500] width 24 height 24
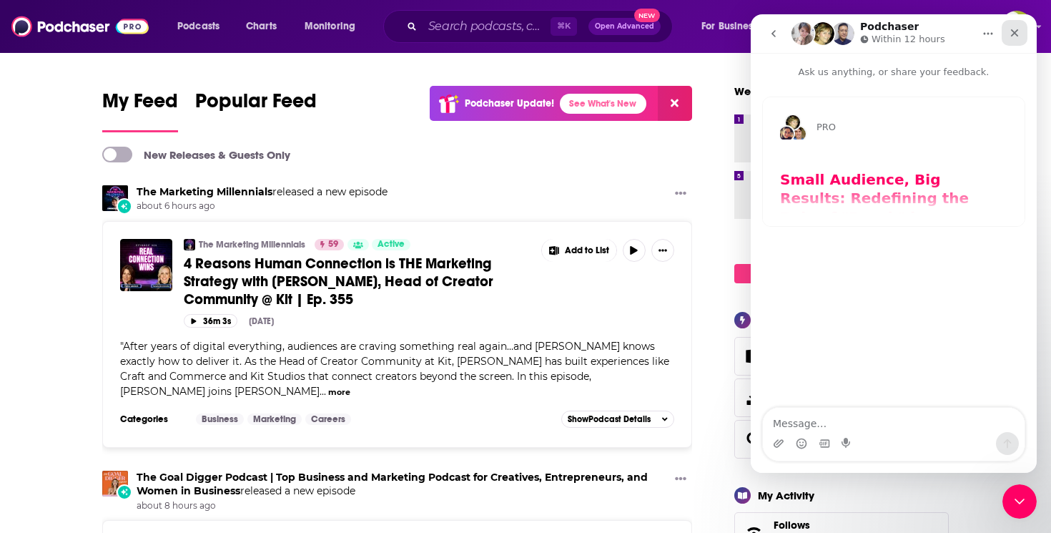
click at [1007, 39] on div "Close" at bounding box center [1015, 33] width 26 height 26
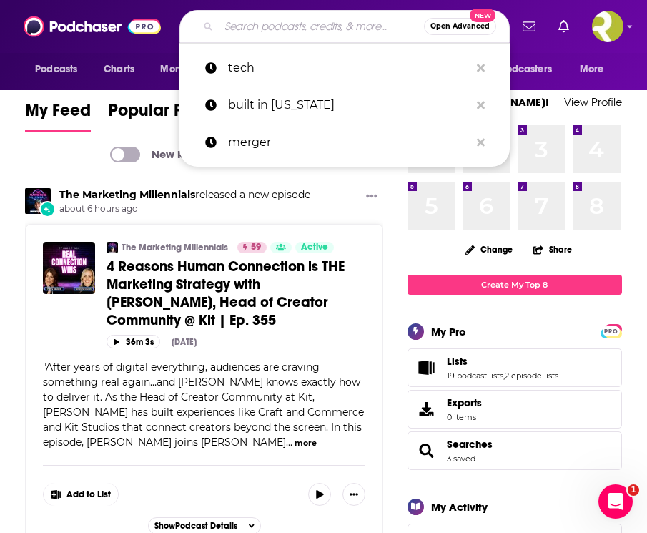
click at [276, 31] on input "Search podcasts, credits, & more..." at bounding box center [321, 26] width 205 height 23
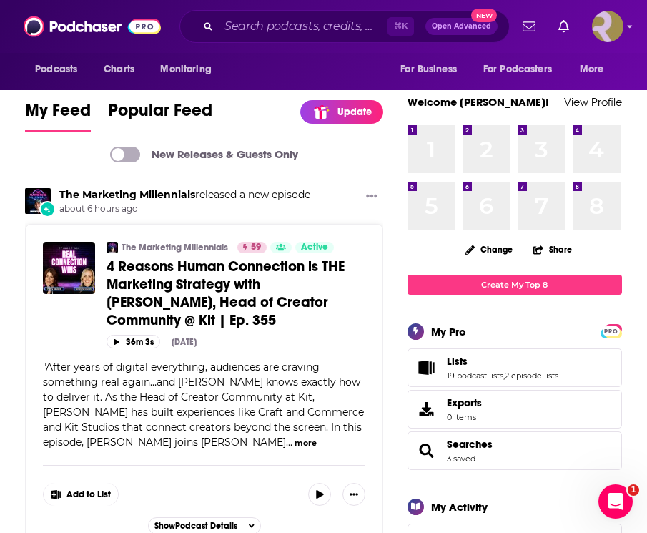
click at [613, 27] on img "Logged in as ResoluteTulsa" at bounding box center [607, 26] width 31 height 31
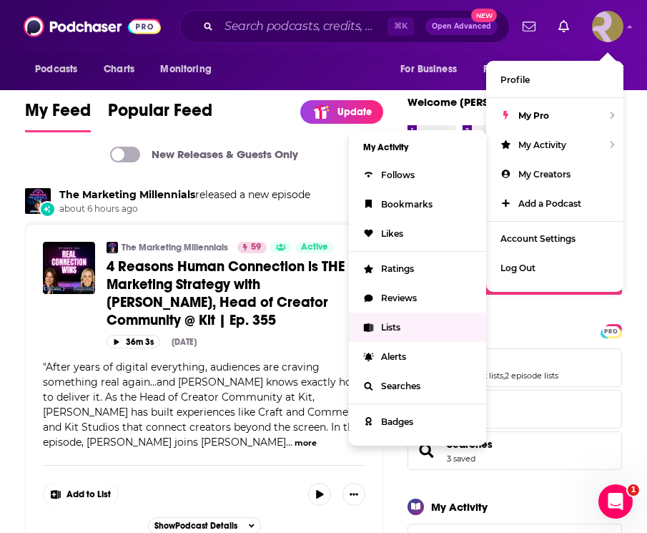
click at [401, 322] on link "Lists" at bounding box center [417, 326] width 137 height 29
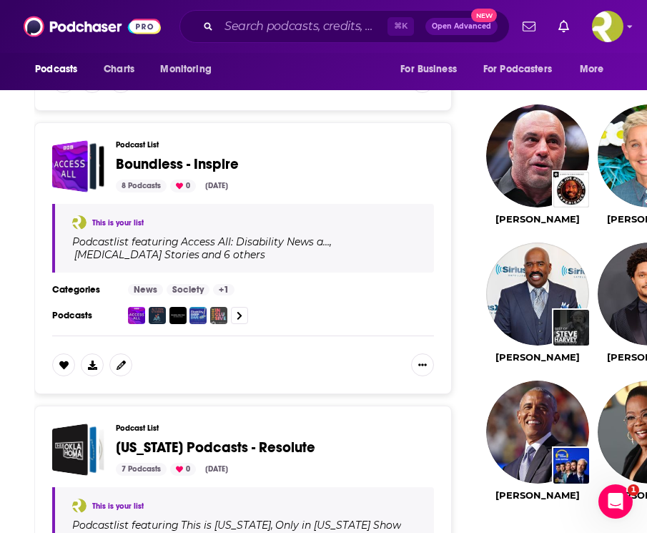
scroll to position [1283, 0]
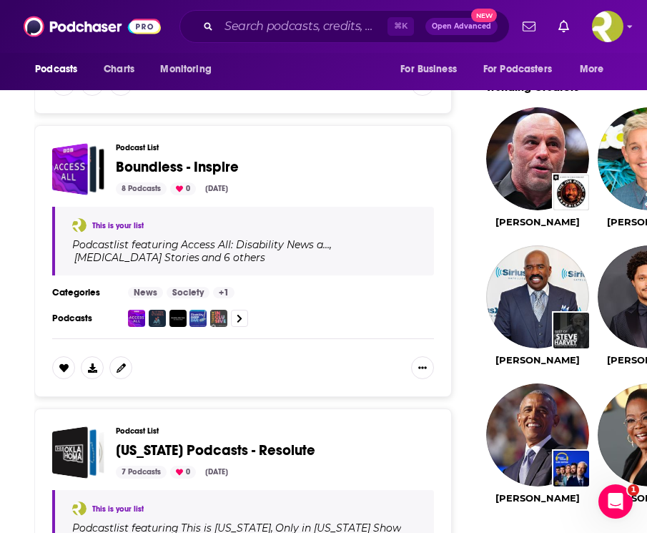
click at [230, 455] on span "[US_STATE] Podcasts - Resolute" at bounding box center [215, 450] width 199 height 18
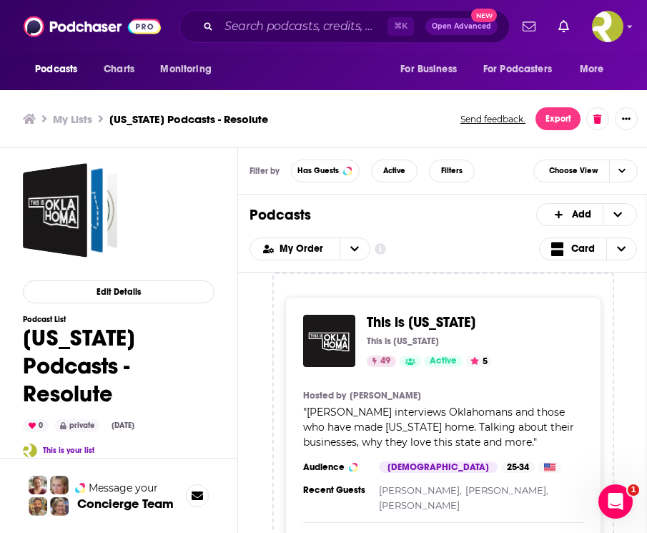
click at [365, 317] on div "This is [US_STATE] This is [US_STATE] 49 Active 5 Categories Society + 2" at bounding box center [443, 341] width 280 height 52
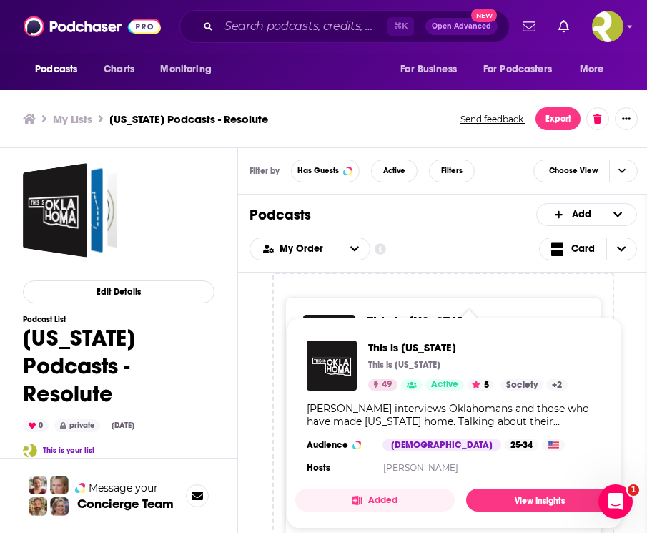
click at [385, 325] on span "This is [US_STATE] This is [US_STATE] 49 Active 5 Categories Society + 2 Societ…" at bounding box center [454, 422] width 318 height 211
click at [530, 496] on link "View Insights" at bounding box center [539, 499] width 147 height 23
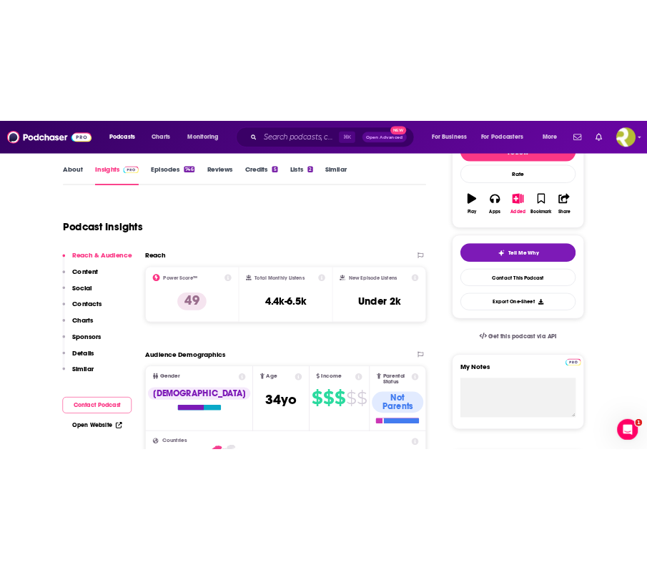
scroll to position [198, 0]
